Goal: Task Accomplishment & Management: Manage account settings

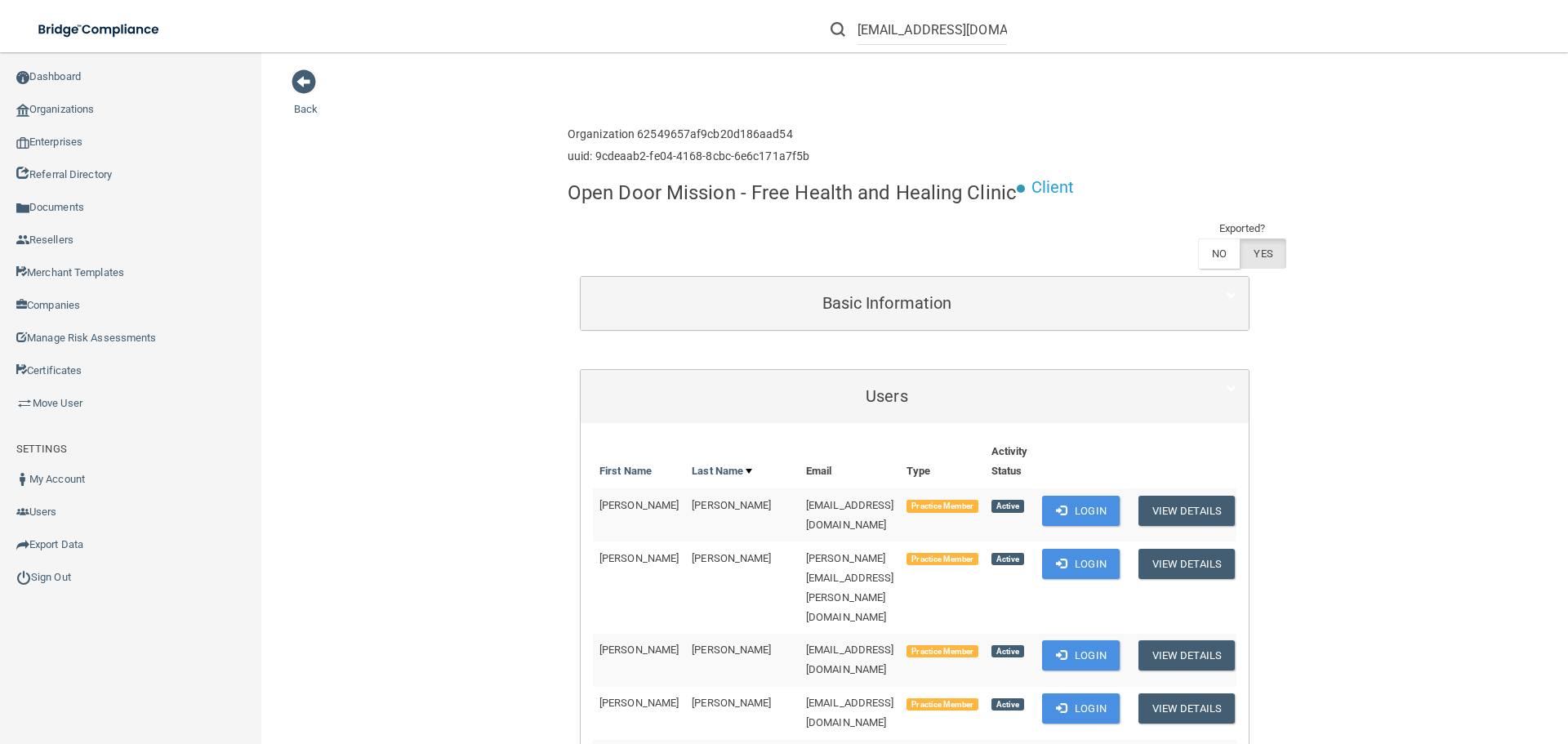
scroll to position [725, 0]
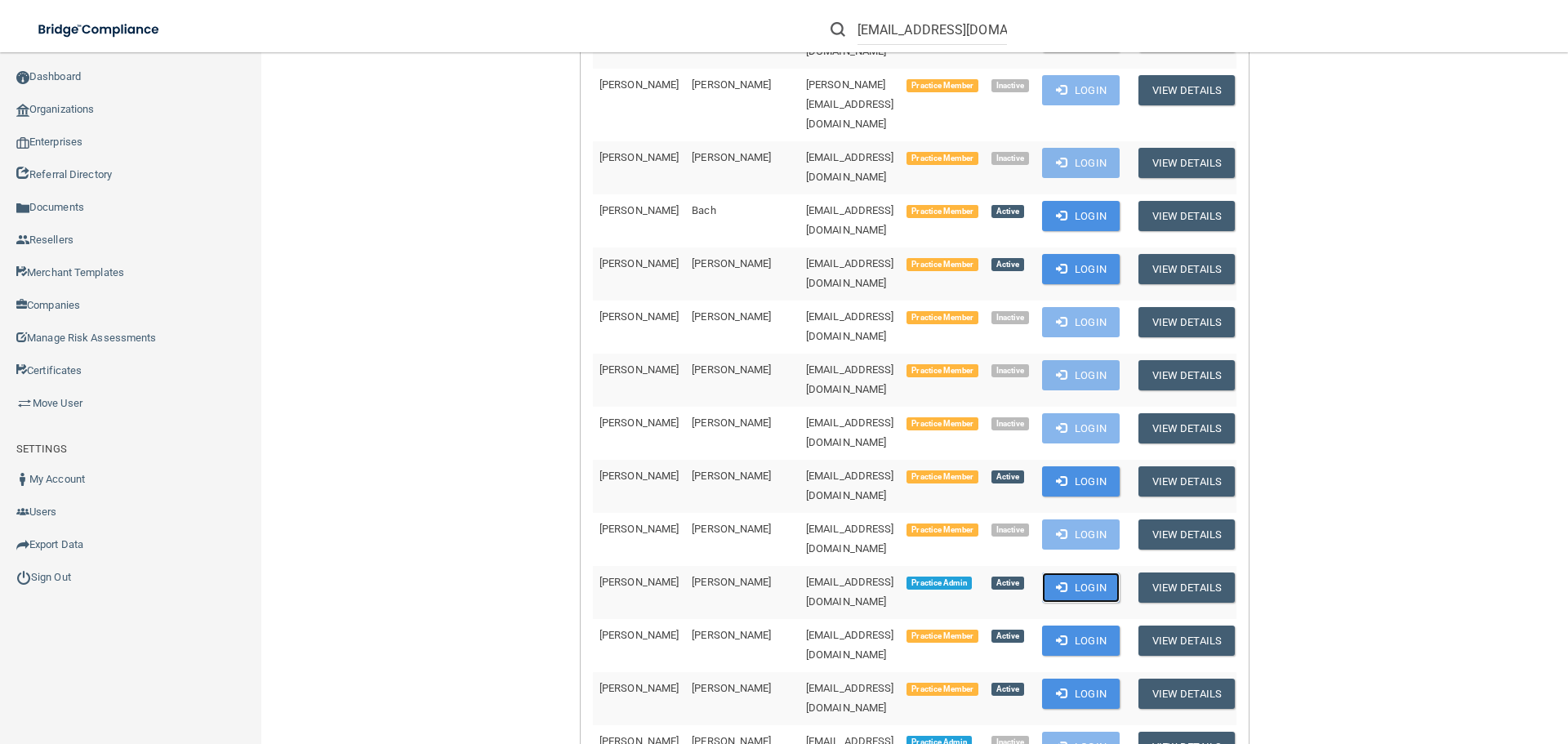
drag, startPoint x: 1097, startPoint y: 397, endPoint x: 1088, endPoint y: 398, distance: 9.1
click at [1097, 573] on button "Login" at bounding box center [1081, 588] width 78 height 30
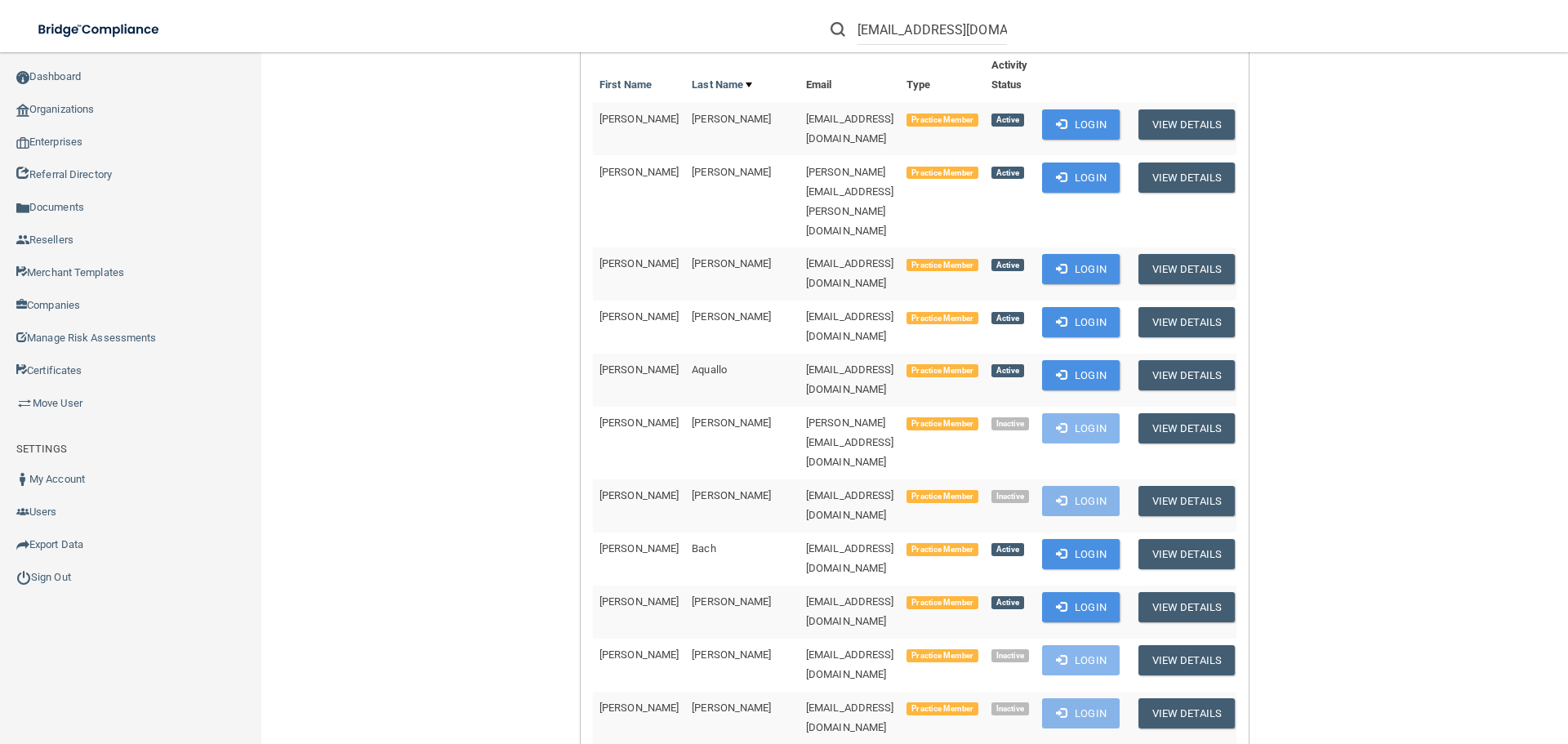
scroll to position [0, 0]
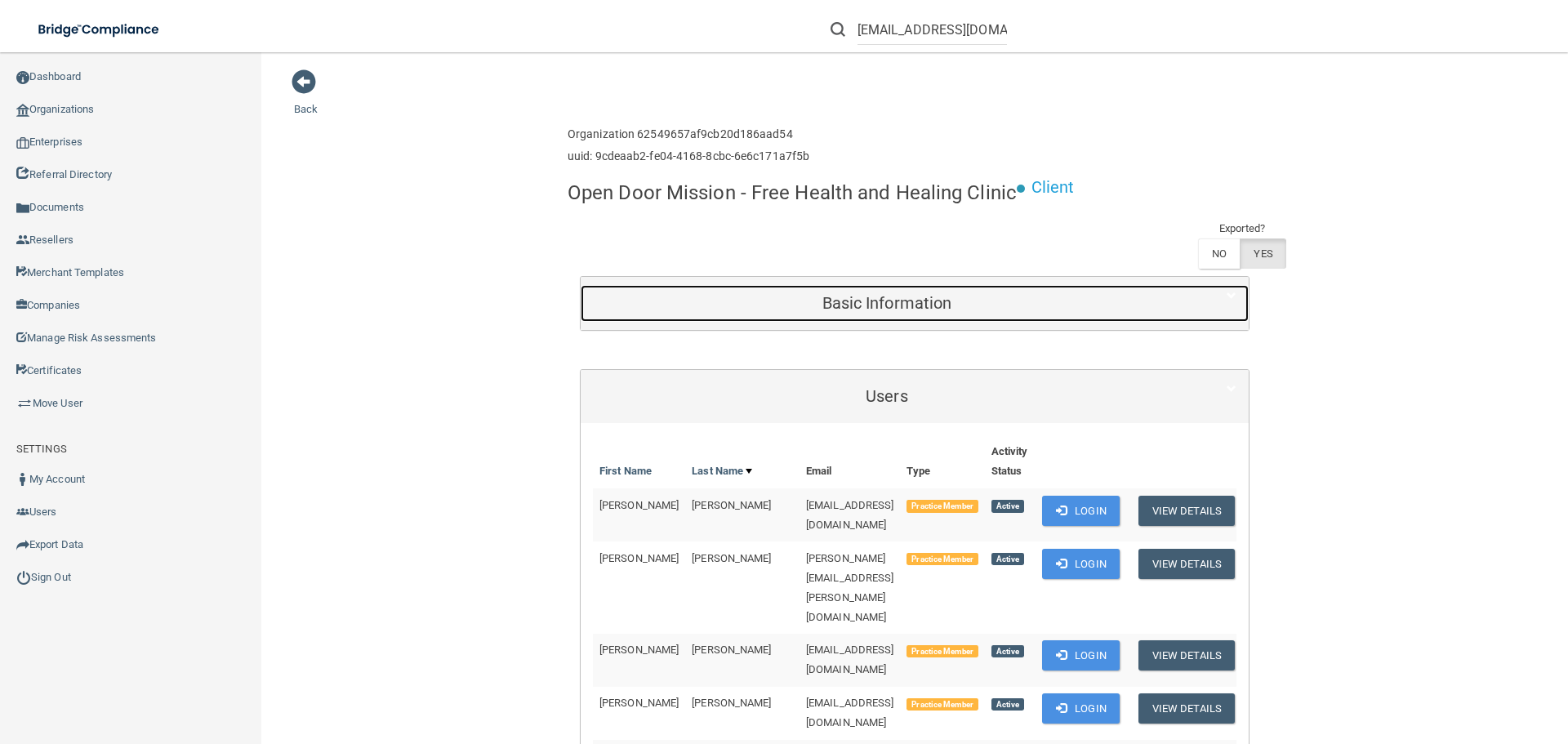
click at [1067, 300] on h5 "Basic Information" at bounding box center [887, 303] width 588 height 18
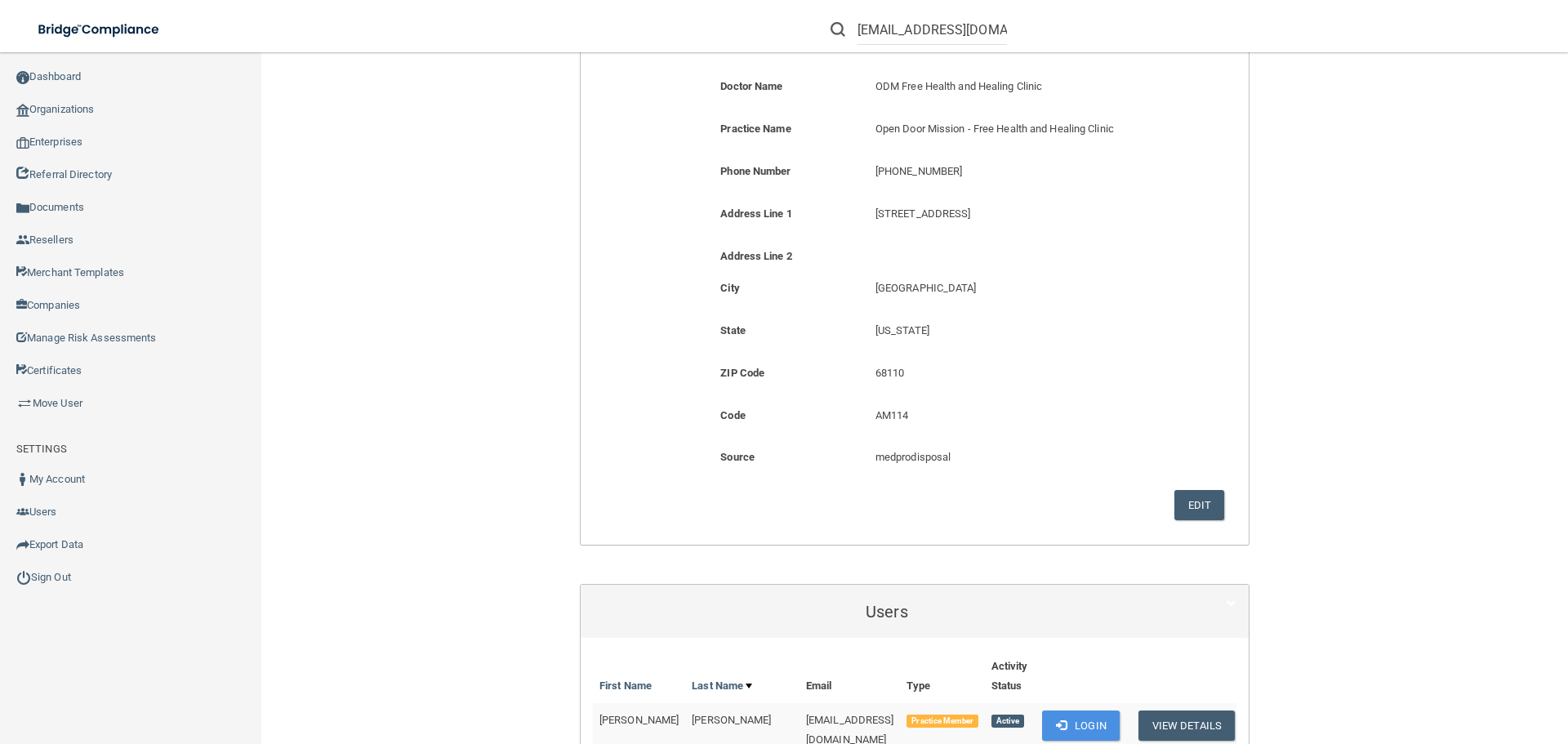
scroll to position [245, 0]
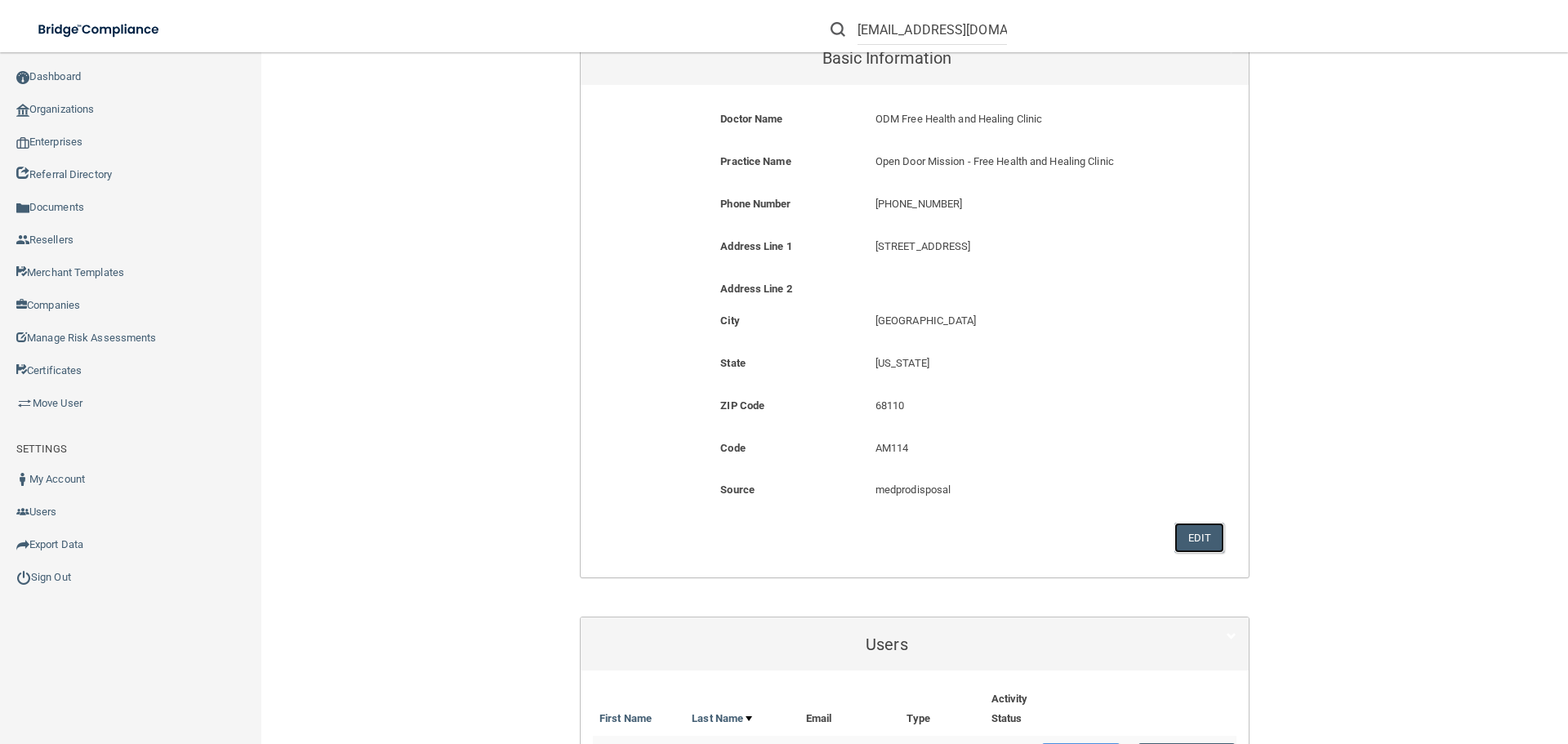
click at [1178, 533] on button "Edit" at bounding box center [1199, 538] width 50 height 30
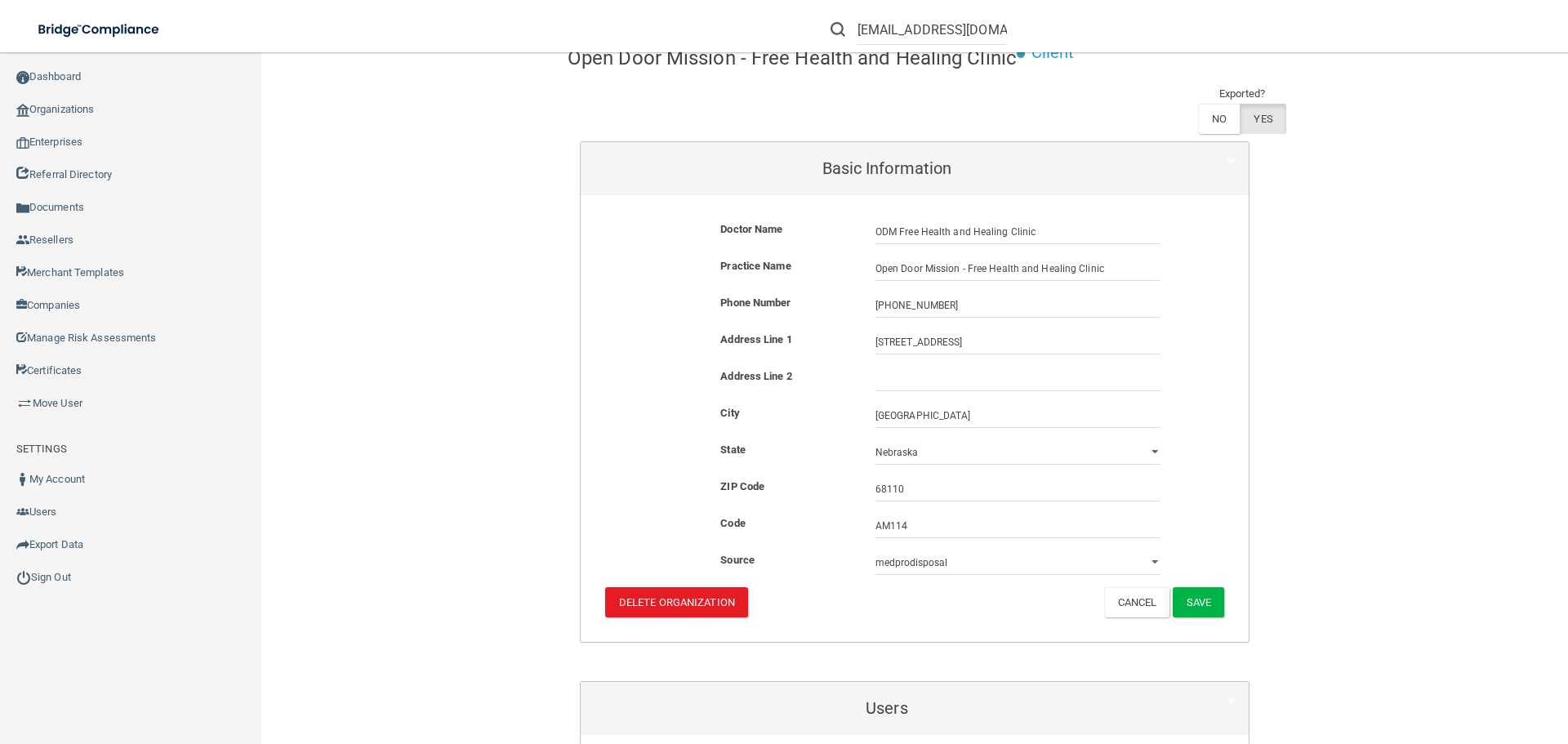
scroll to position [163, 0]
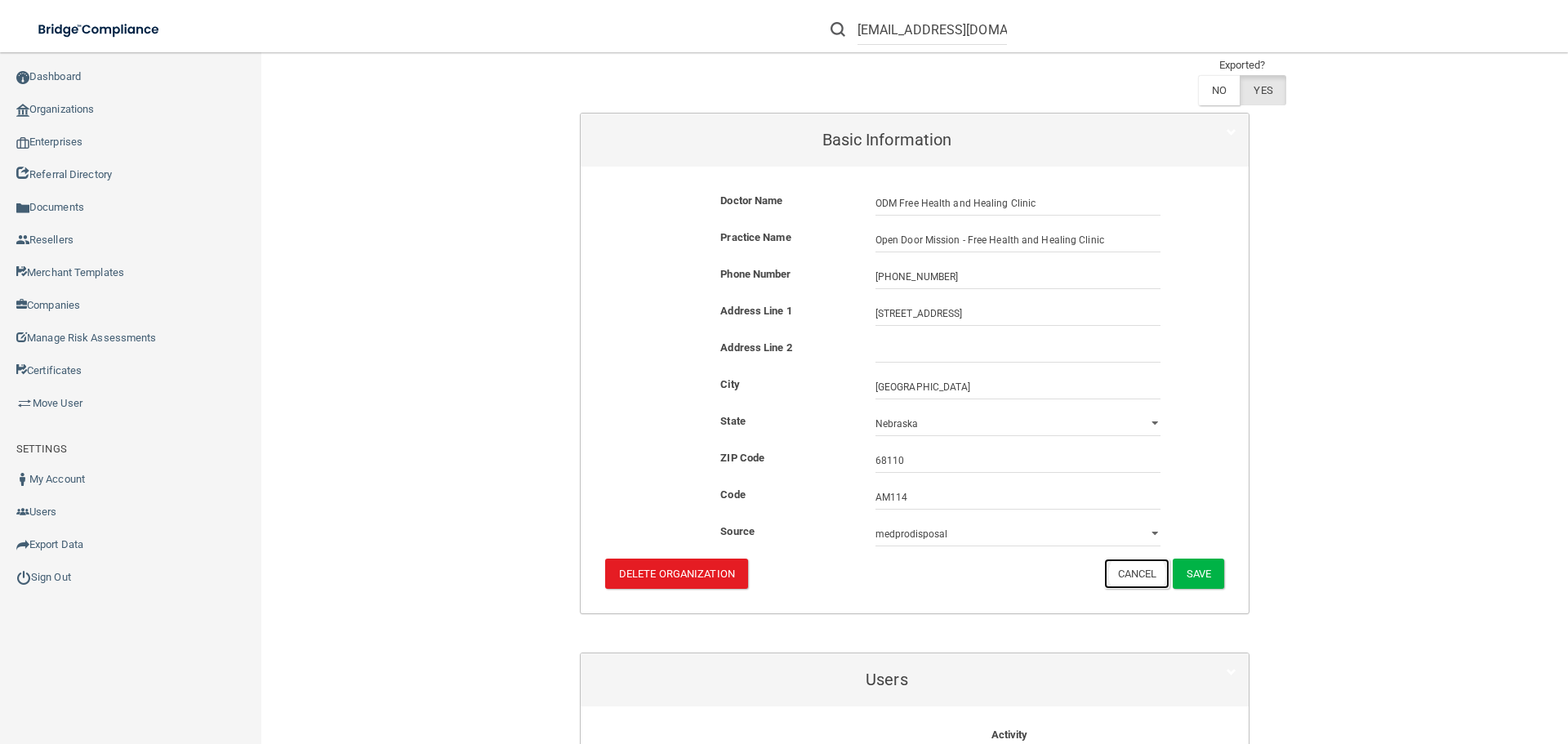
click at [1125, 573] on button "Cancel" at bounding box center [1137, 574] width 66 height 30
select select "?"
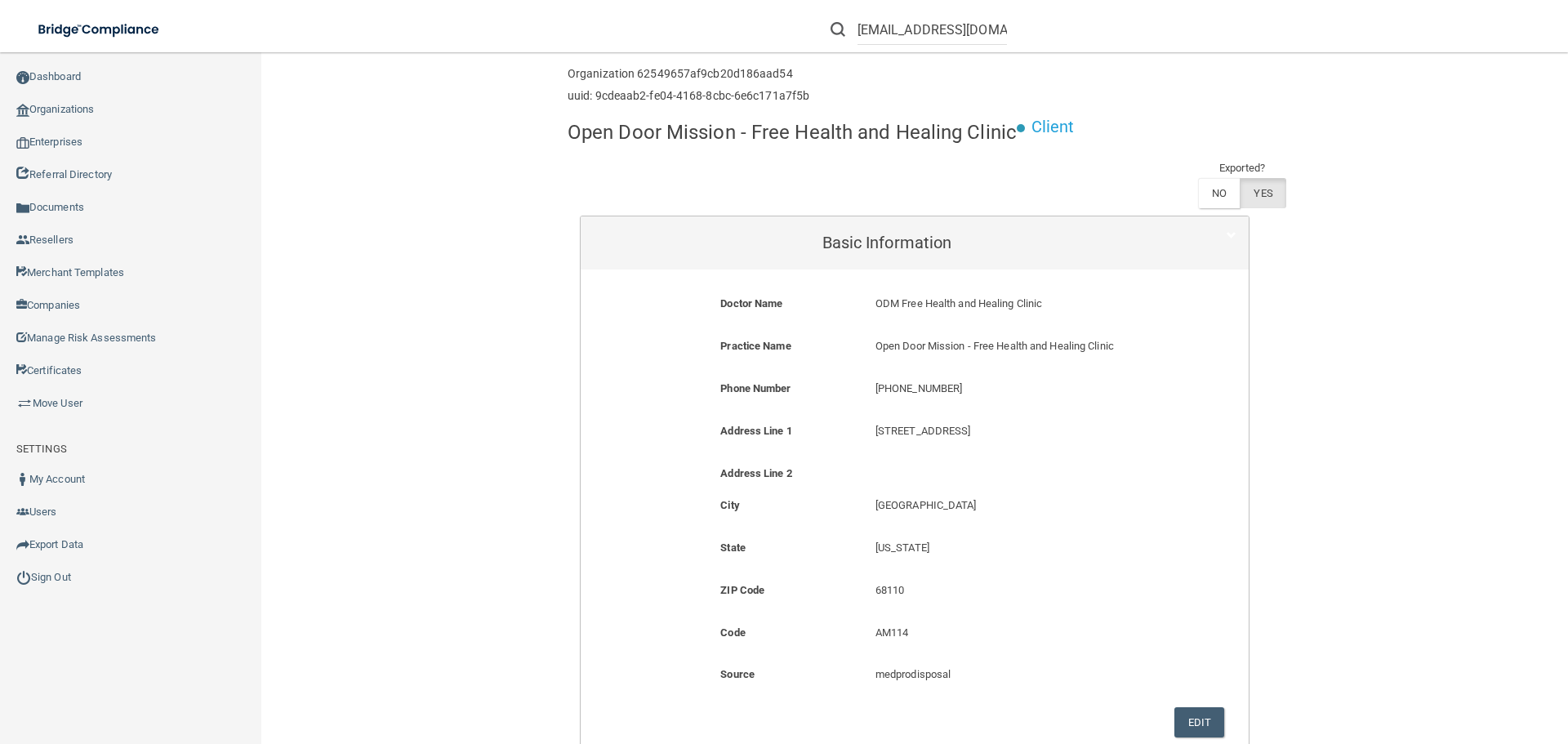
scroll to position [0, 0]
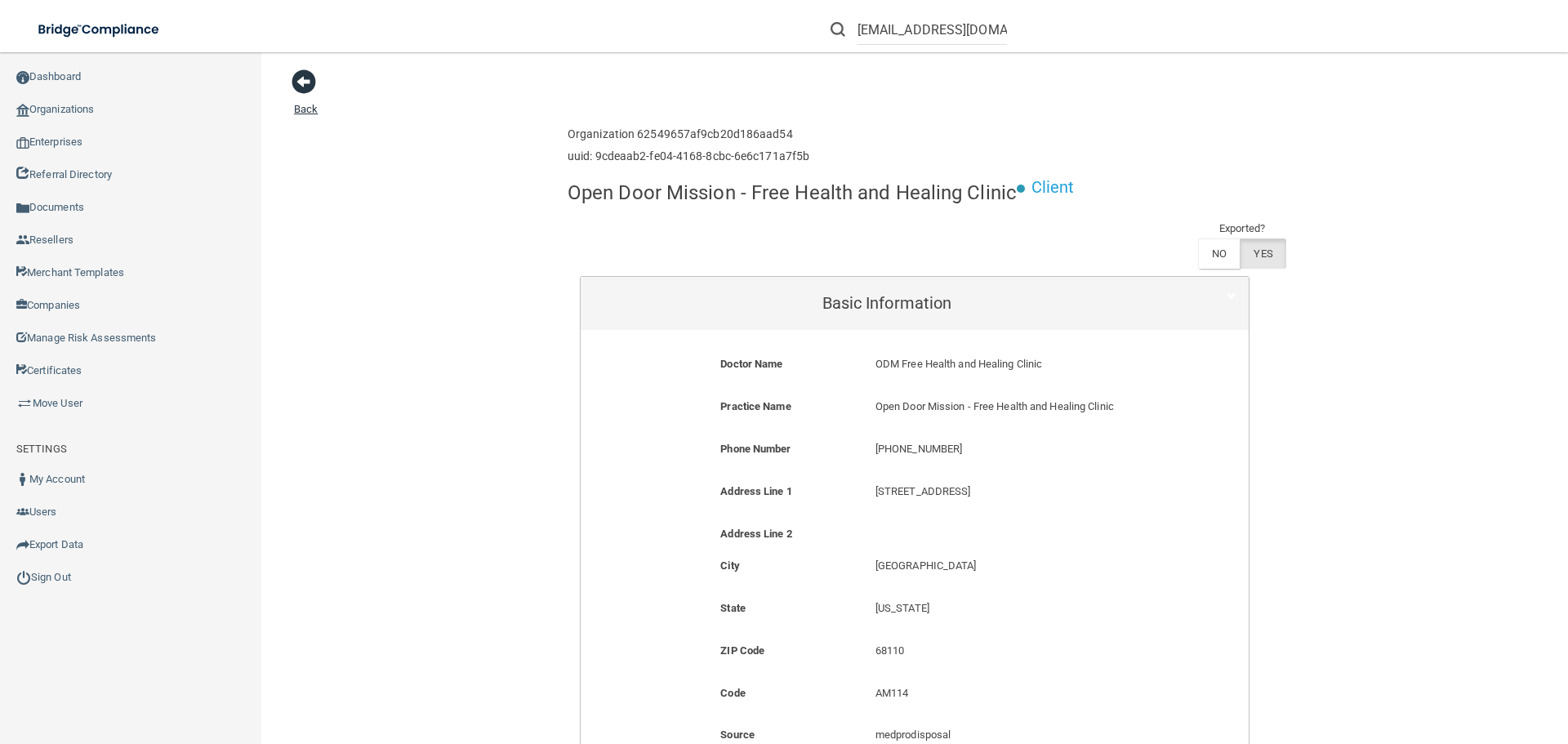
click at [293, 81] on span at bounding box center [304, 82] width 25 height 25
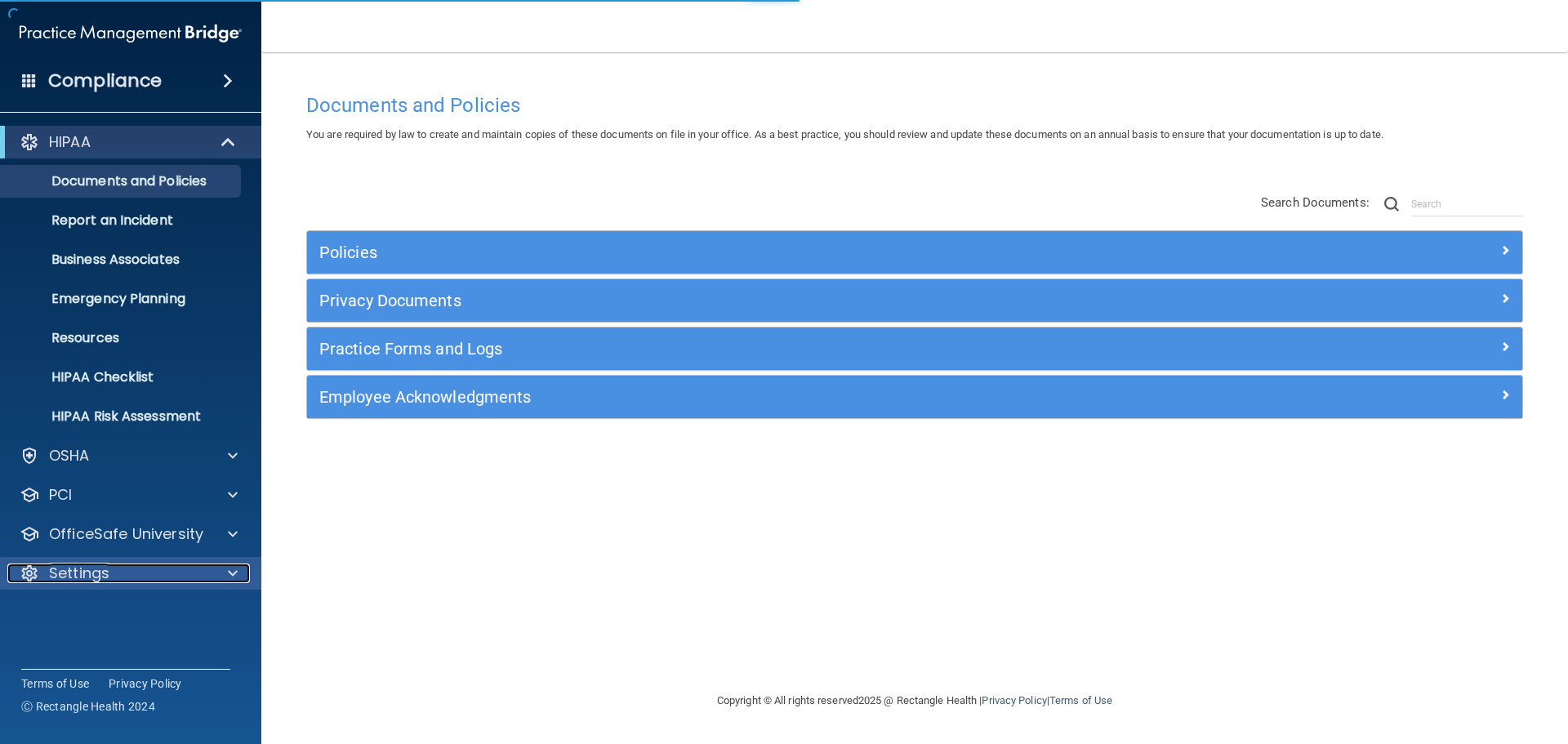
click at [156, 580] on div "Settings" at bounding box center [109, 573] width 203 height 20
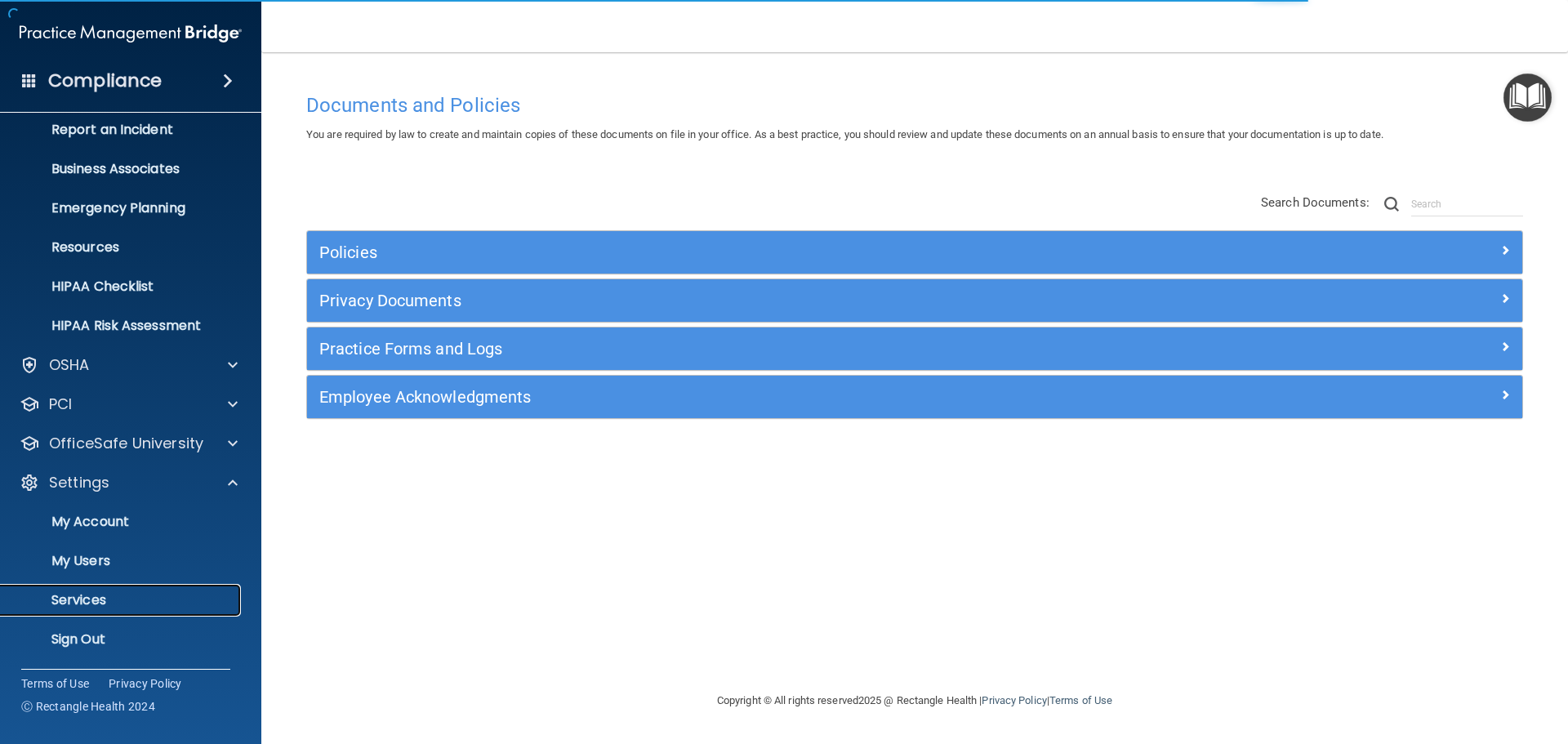
click at [127, 603] on p "Services" at bounding box center [121, 600] width 223 height 16
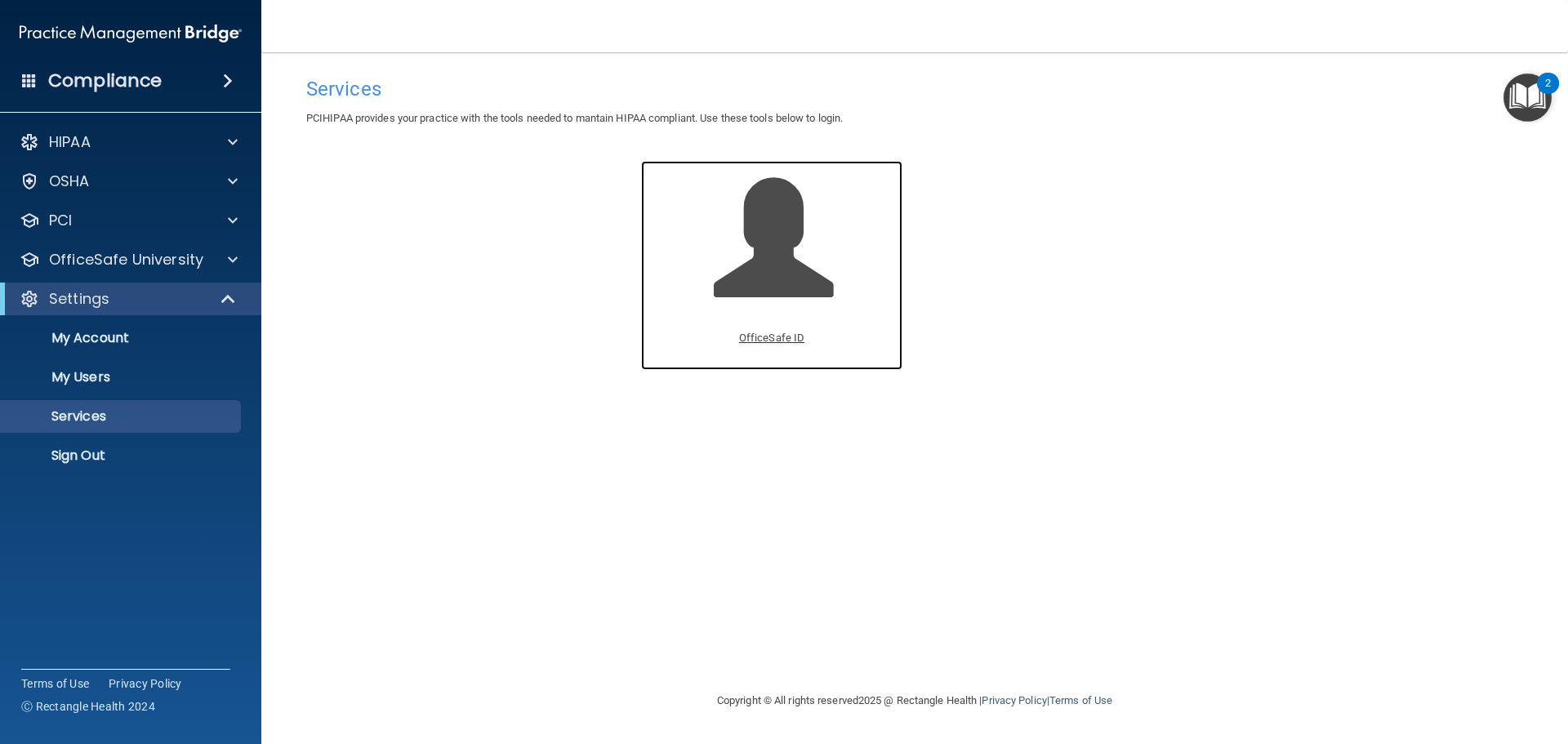
click at [714, 277] on span at bounding box center [792, 251] width 156 height 143
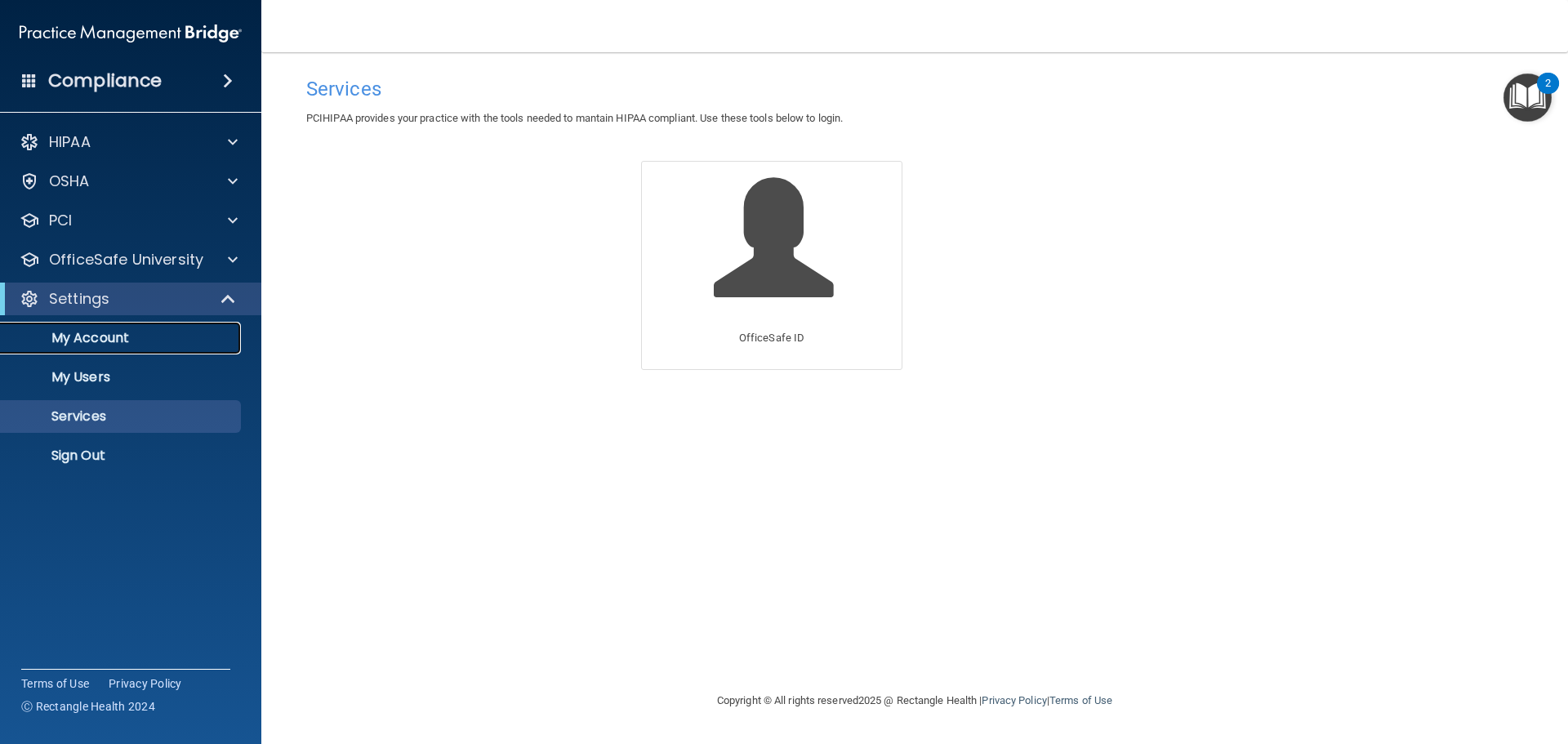
click at [113, 332] on p "My Account" at bounding box center [121, 338] width 223 height 16
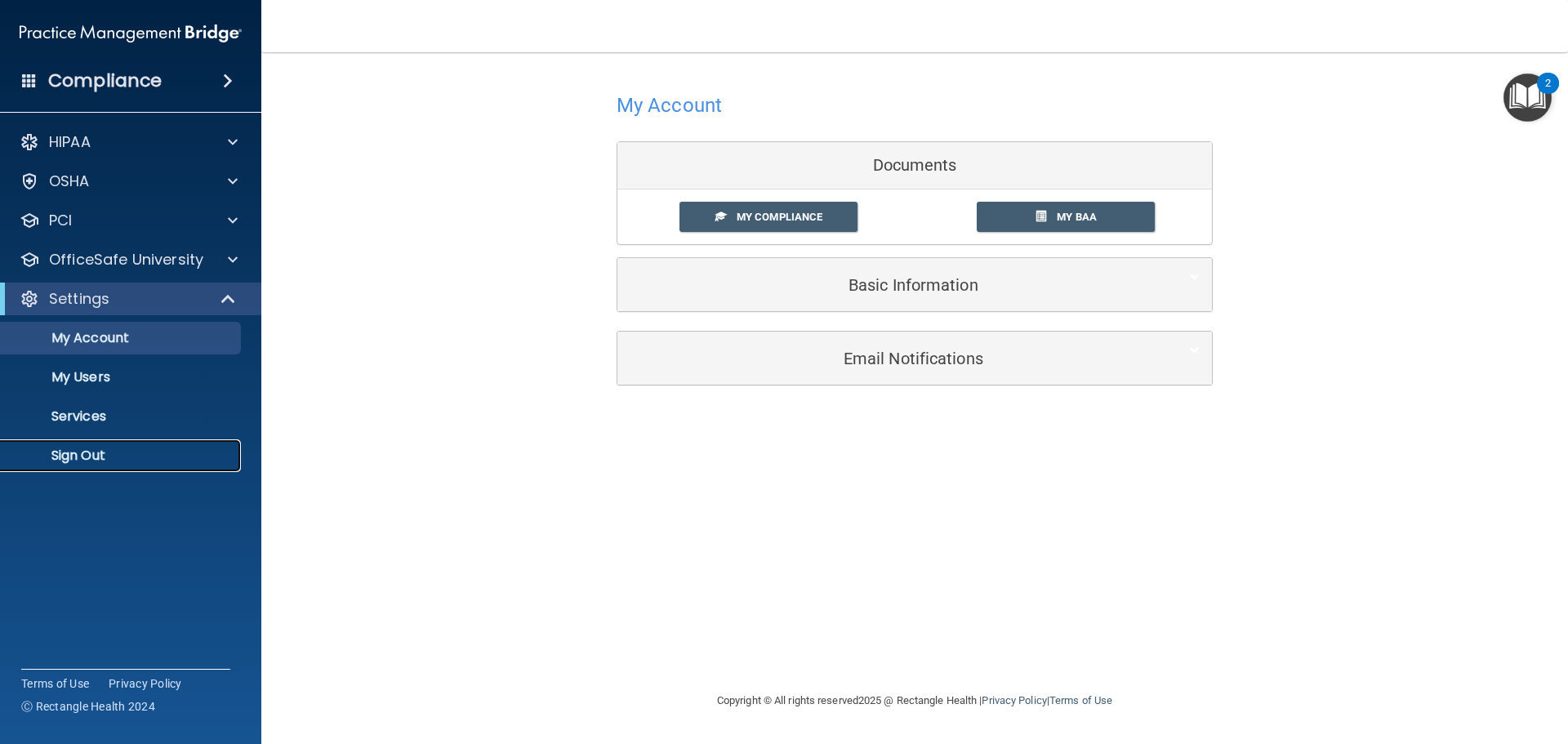
click at [139, 450] on p "Sign Out" at bounding box center [121, 456] width 223 height 16
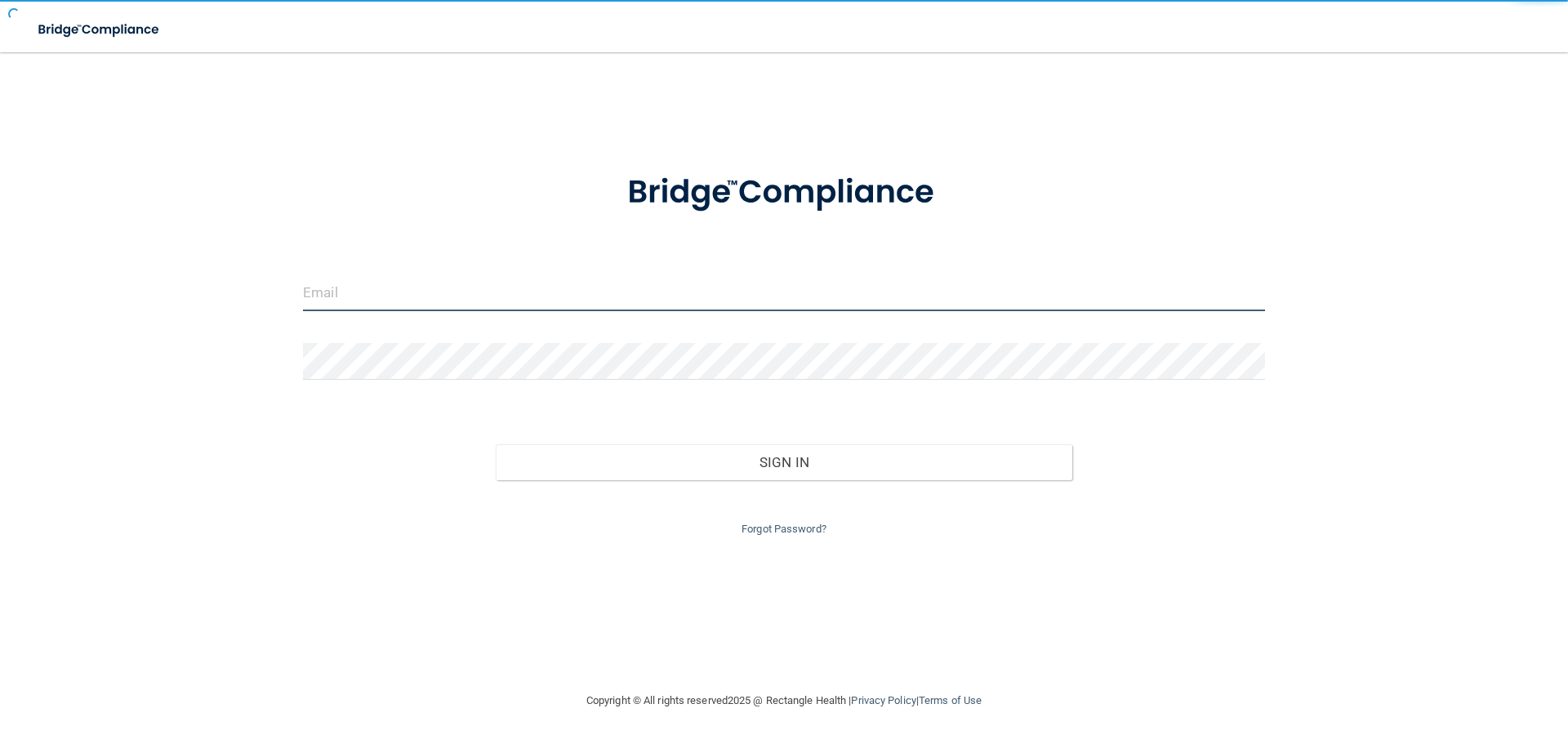
type input "[EMAIL_ADDRESS][DOMAIN_NAME]"
